Goal: Information Seeking & Learning: Learn about a topic

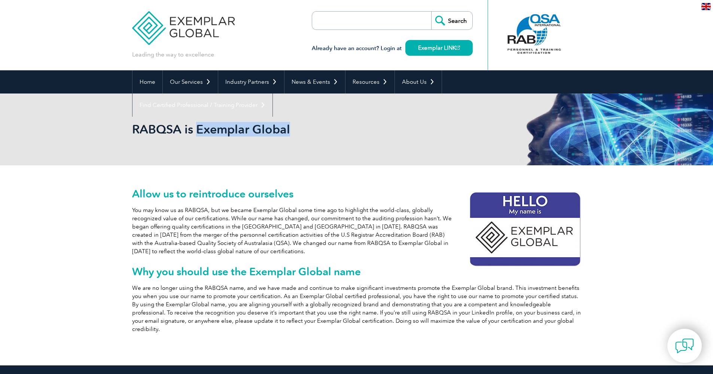
drag, startPoint x: 196, startPoint y: 129, endPoint x: 308, endPoint y: 133, distance: 111.5
click at [308, 133] on h2 "RABQSA is Exemplar Global" at bounding box center [289, 129] width 314 height 12
copy h2 "Exemplar Global"
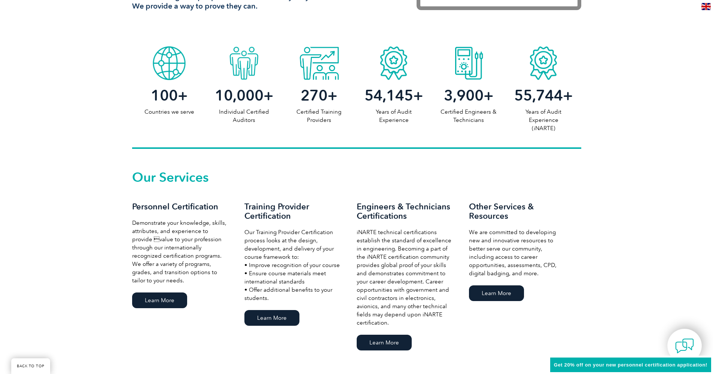
scroll to position [410, 0]
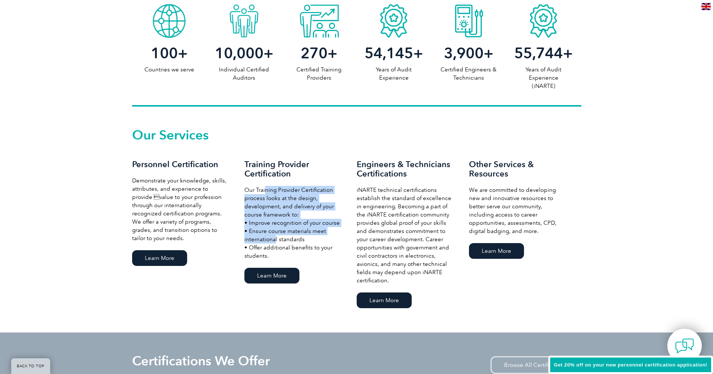
drag, startPoint x: 266, startPoint y: 189, endPoint x: 270, endPoint y: 235, distance: 45.5
click at [270, 235] on p "Our Training Provider Certification process looks at the design, development, a…" at bounding box center [292, 223] width 97 height 74
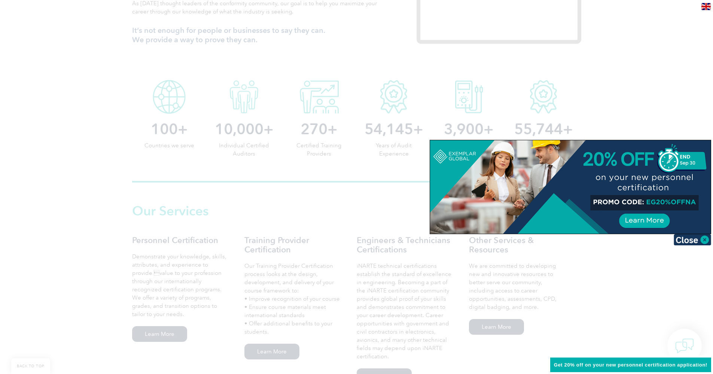
scroll to position [134, 0]
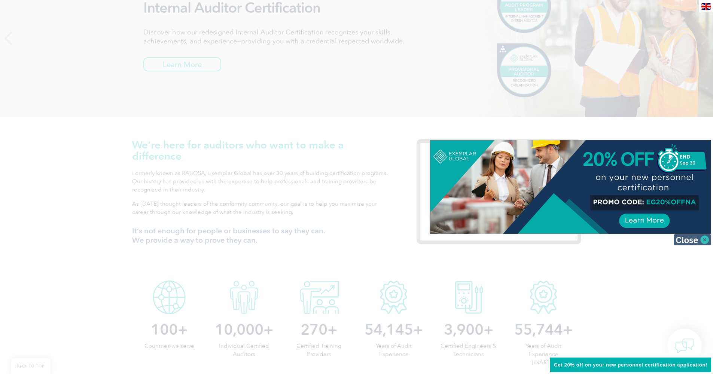
click at [687, 239] on img at bounding box center [691, 239] width 37 height 11
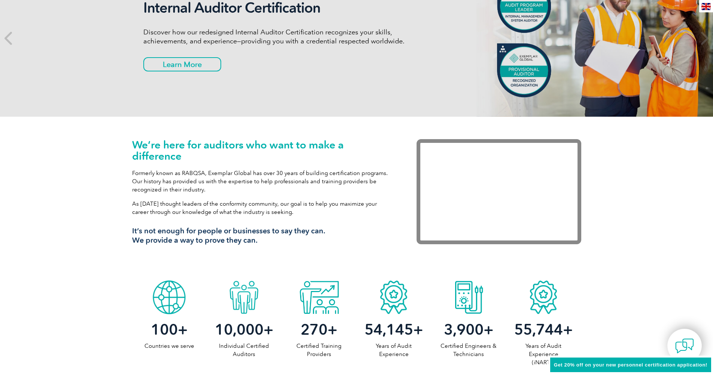
scroll to position [1, 0]
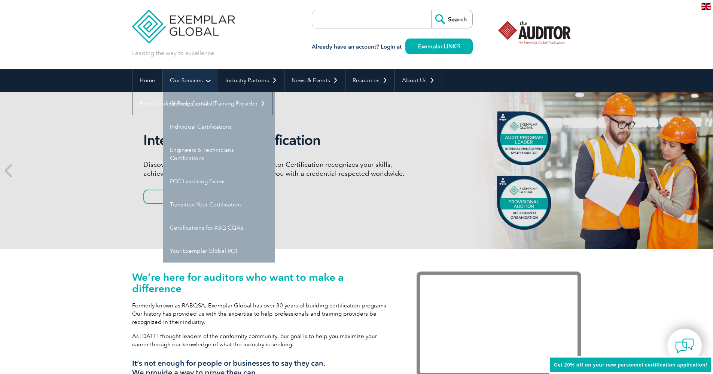
click at [180, 83] on link "Our Services" at bounding box center [190, 80] width 55 height 23
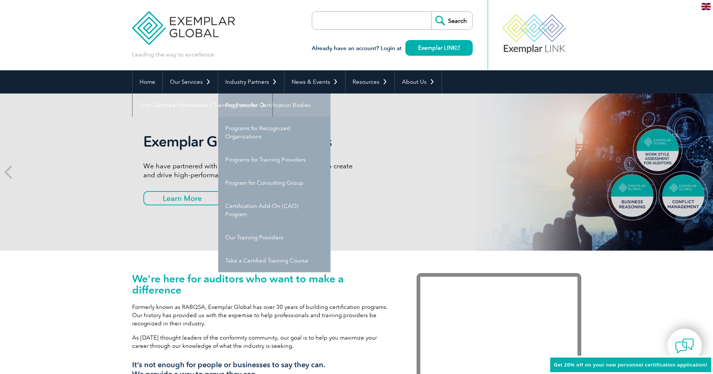
click at [262, 108] on link "Programs for Certification Bodies" at bounding box center [274, 105] width 112 height 23
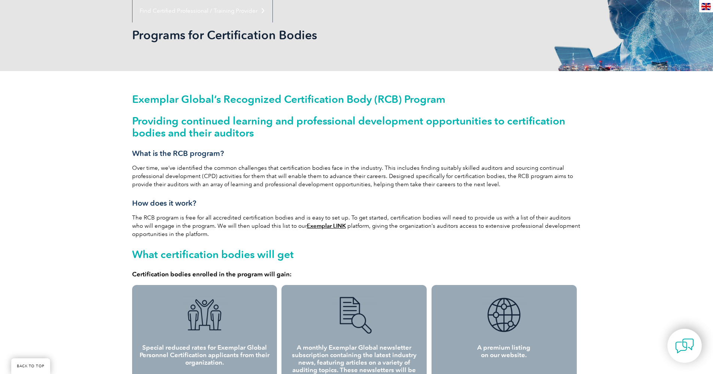
scroll to position [114, 0]
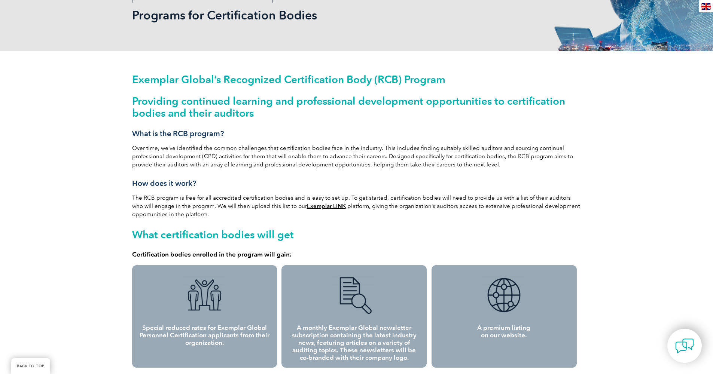
click at [383, 199] on p "The RCB program is free for all accredited certification bodies and is easy to …" at bounding box center [356, 206] width 449 height 25
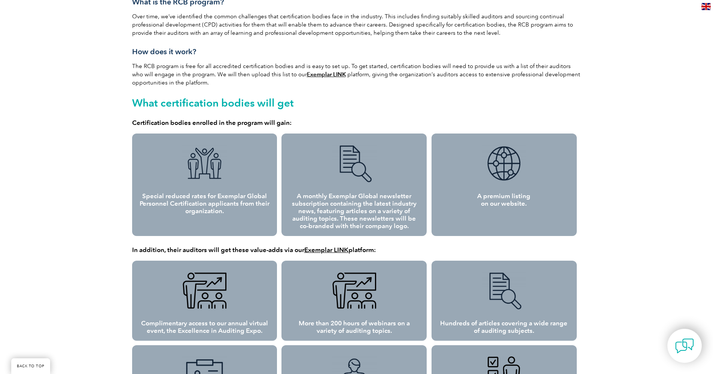
scroll to position [288, 0]
